Goal: Task Accomplishment & Management: Manage account settings

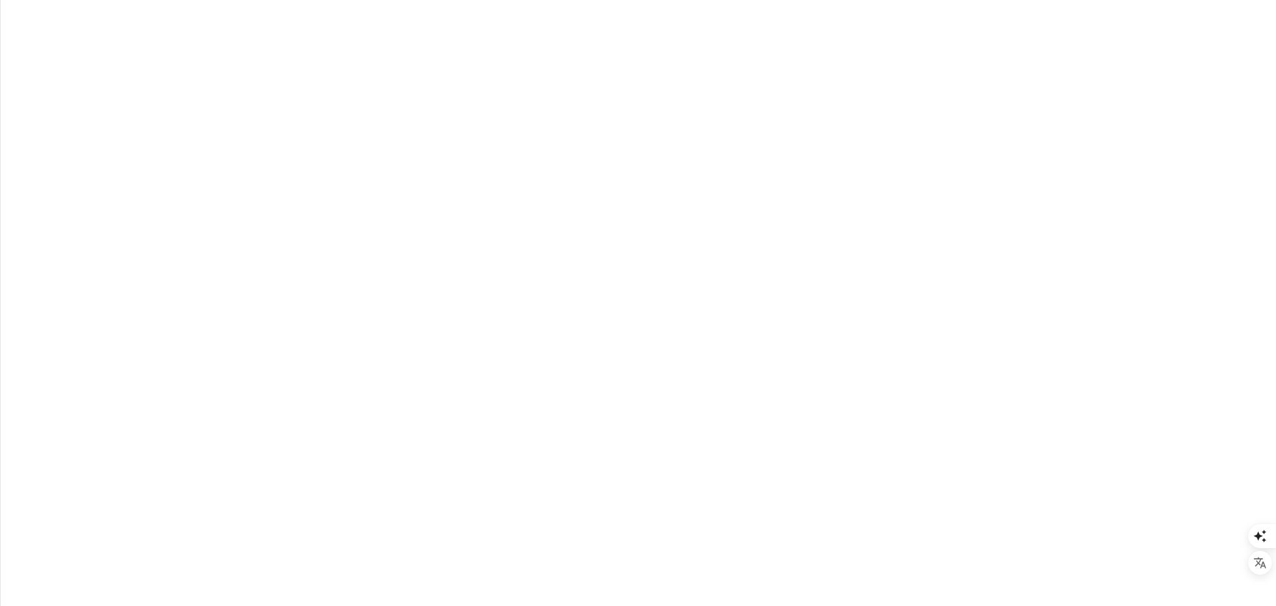
click at [624, 195] on input "email" at bounding box center [638, 181] width 245 height 27
type input "**********"
click at [657, 340] on button "Login" at bounding box center [639, 324] width 78 height 32
click at [743, 229] on div "Created on 2-Jun-2025" at bounding box center [617, 235] width 608 height 16
click at [429, 215] on span "ReadCloudVET Professional Learning" at bounding box center [400, 219] width 174 height 16
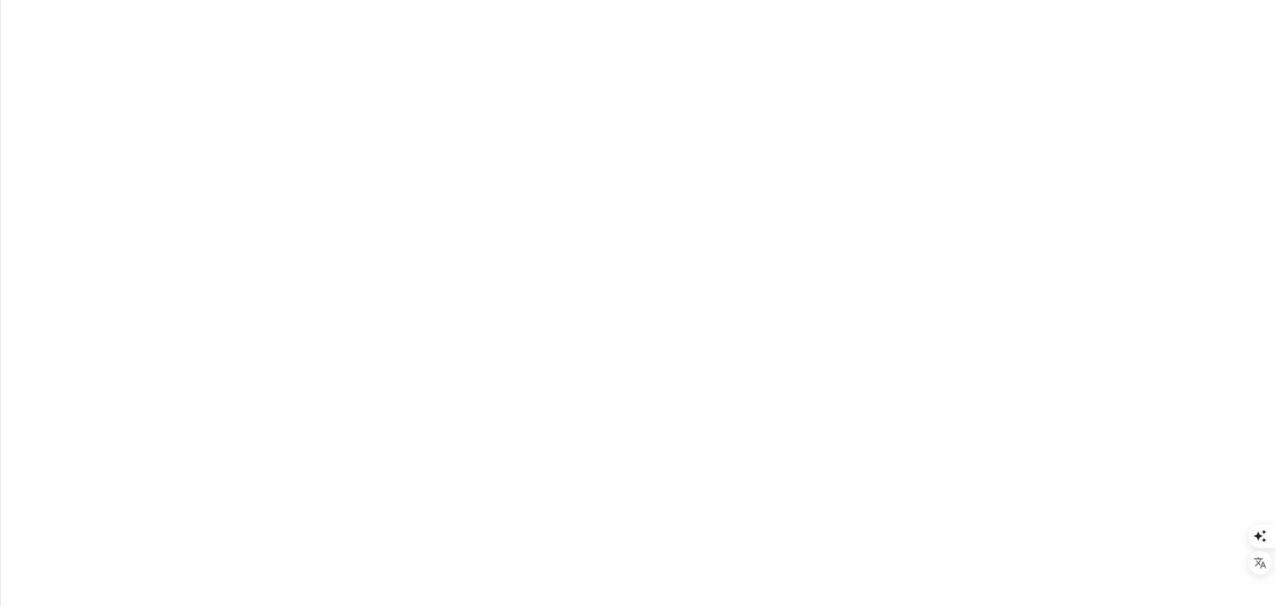
click at [700, 80] on span "Add Event" at bounding box center [708, 81] width 56 height 16
click at [92, 262] on span "Settings" at bounding box center [83, 263] width 40 height 16
click at [79, 179] on span "Views" at bounding box center [77, 178] width 29 height 16
click at [94, 267] on span "Settings" at bounding box center [83, 263] width 40 height 16
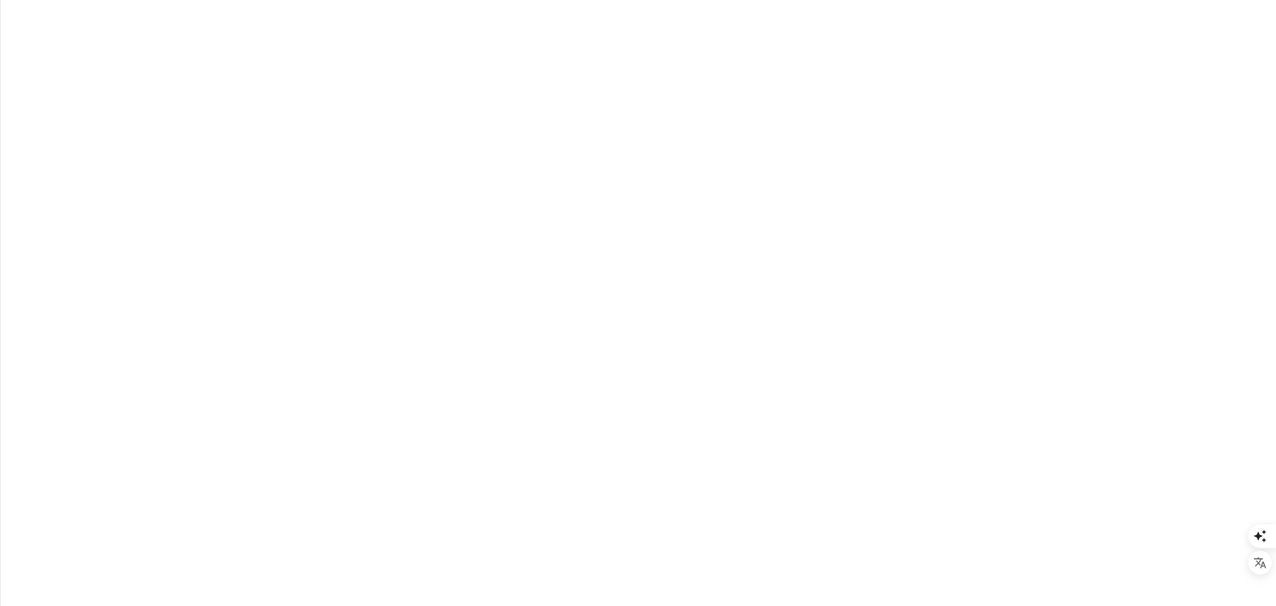
click at [96, 94] on span "My Events" at bounding box center [87, 92] width 48 height 16
click at [441, 136] on button "Submissions" at bounding box center [451, 132] width 82 height 49
click at [225, 126] on button "Upcoming (100+)" at bounding box center [230, 132] width 102 height 49
